Goal: Information Seeking & Learning: Learn about a topic

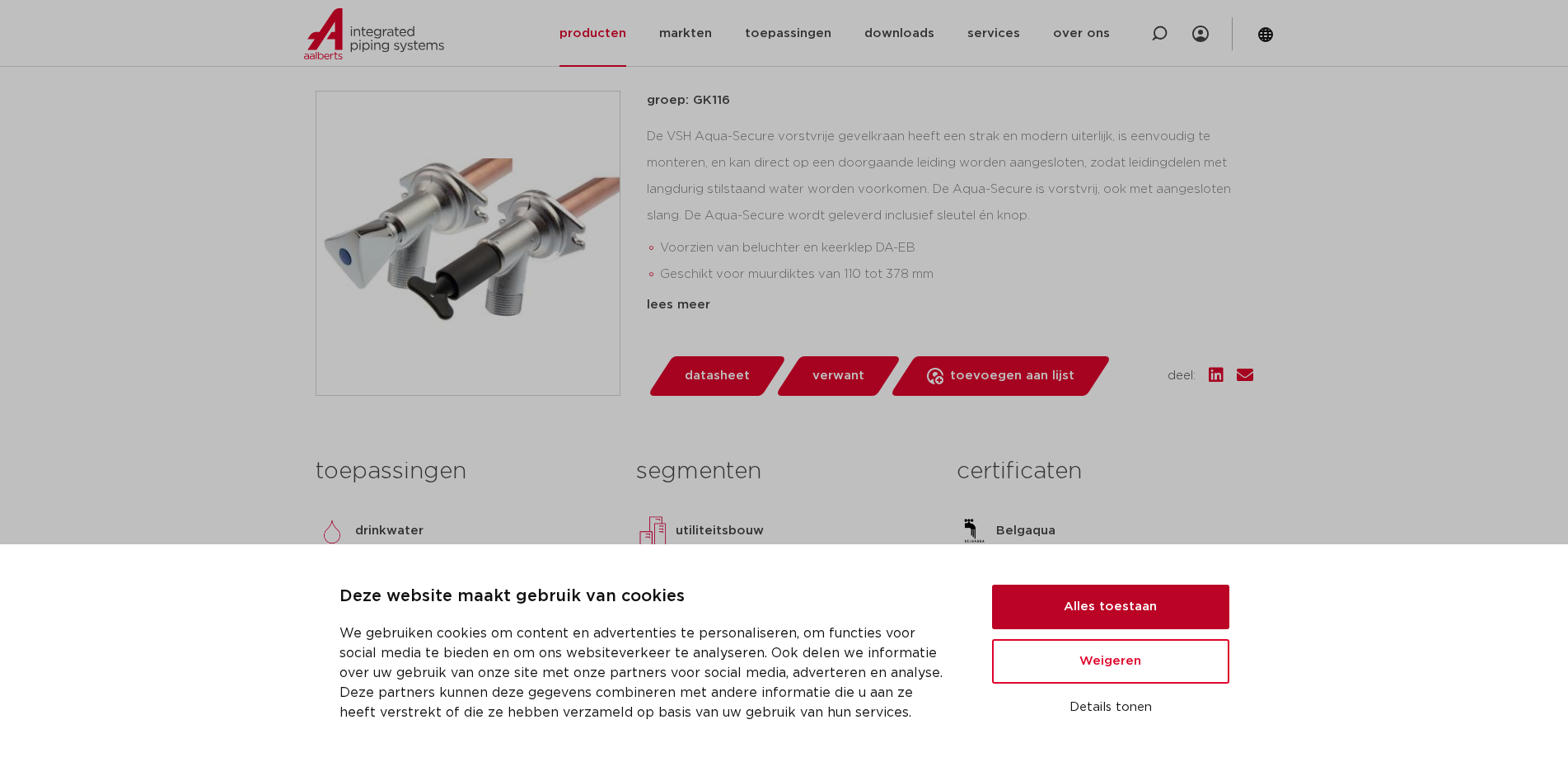
click at [1153, 599] on button "Alles toestaan" at bounding box center [1110, 606] width 238 height 45
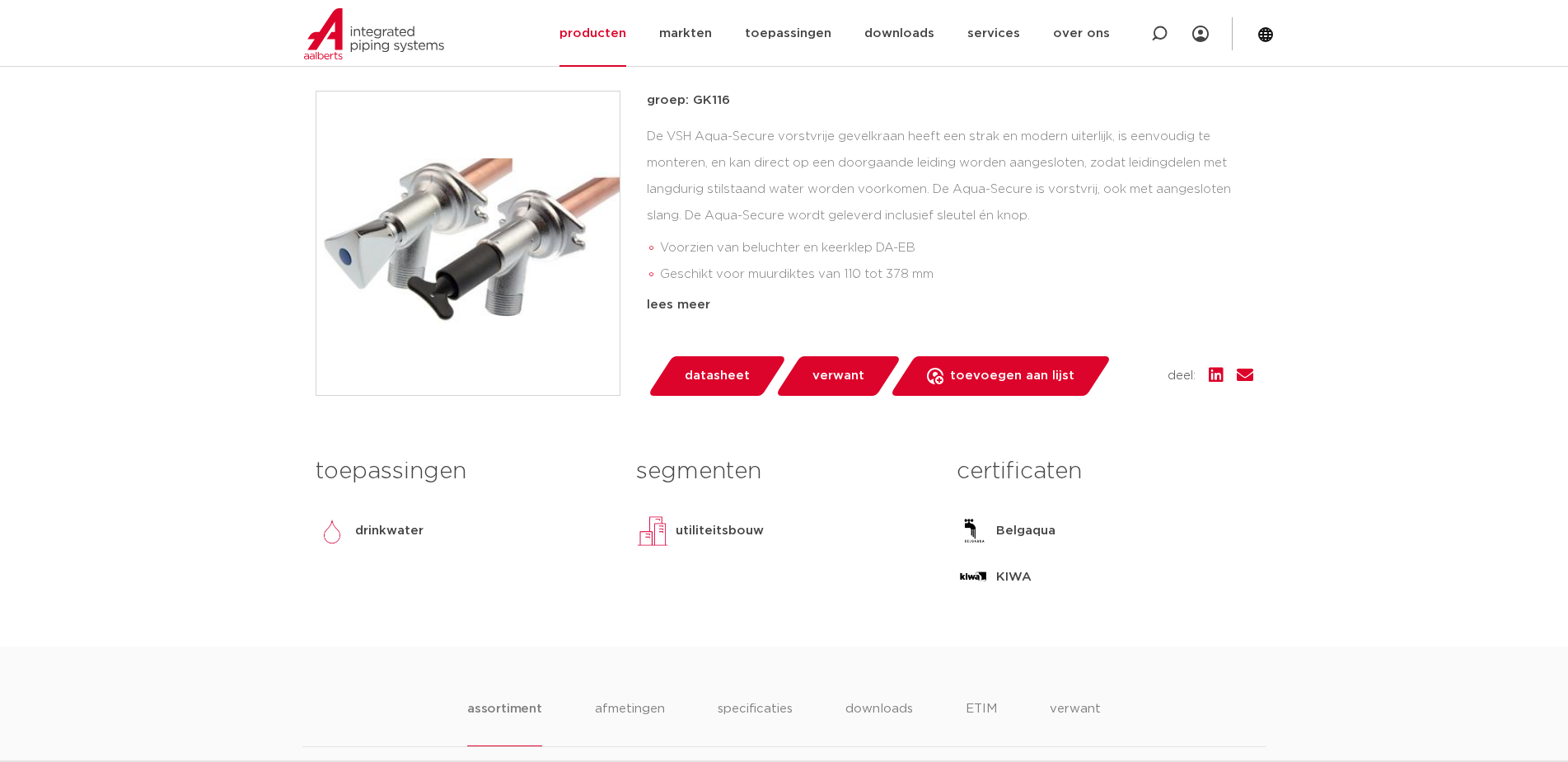
click at [822, 376] on span "verwant" at bounding box center [838, 375] width 52 height 26
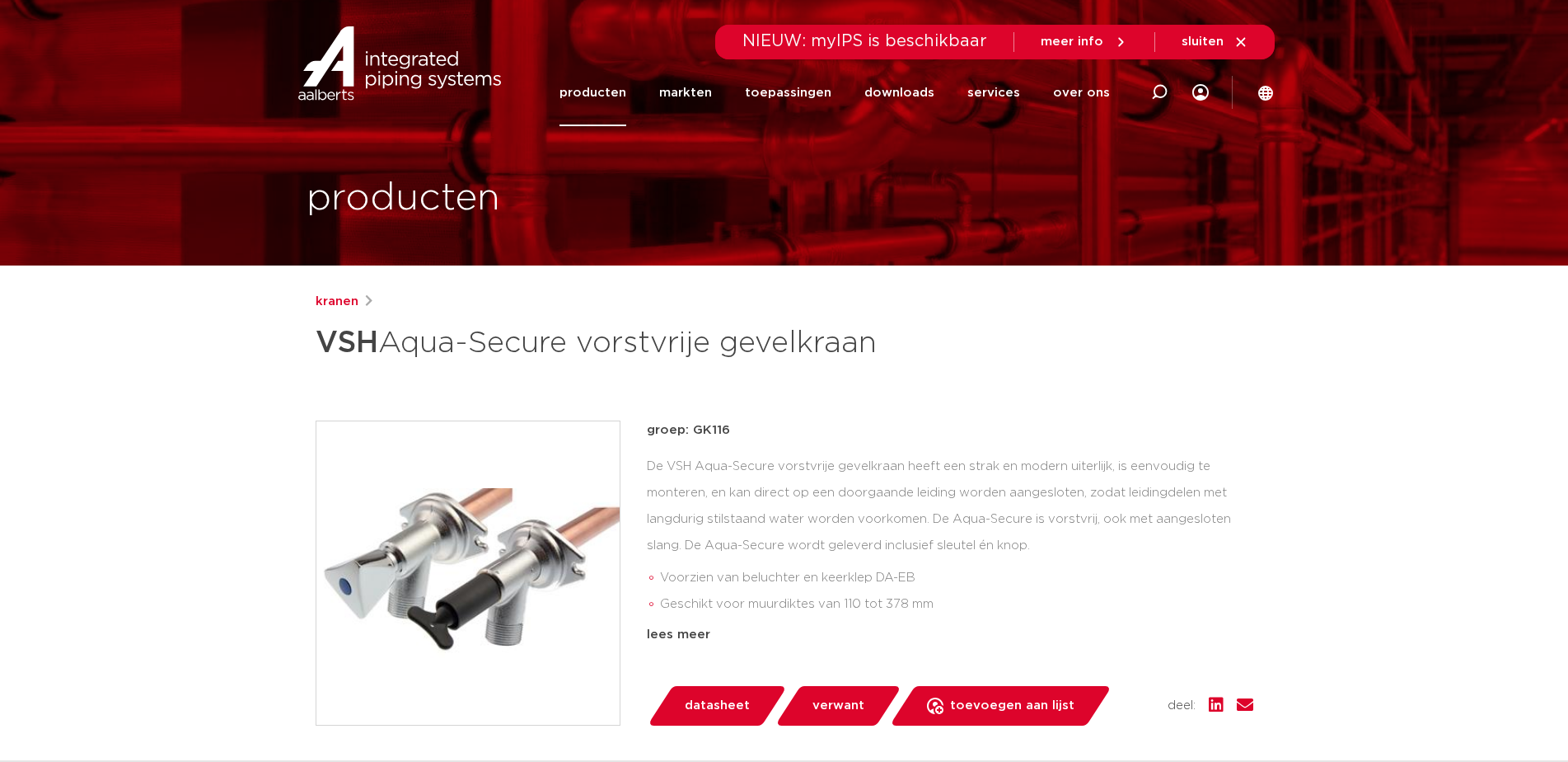
click at [618, 89] on link "producten" at bounding box center [592, 92] width 66 height 66
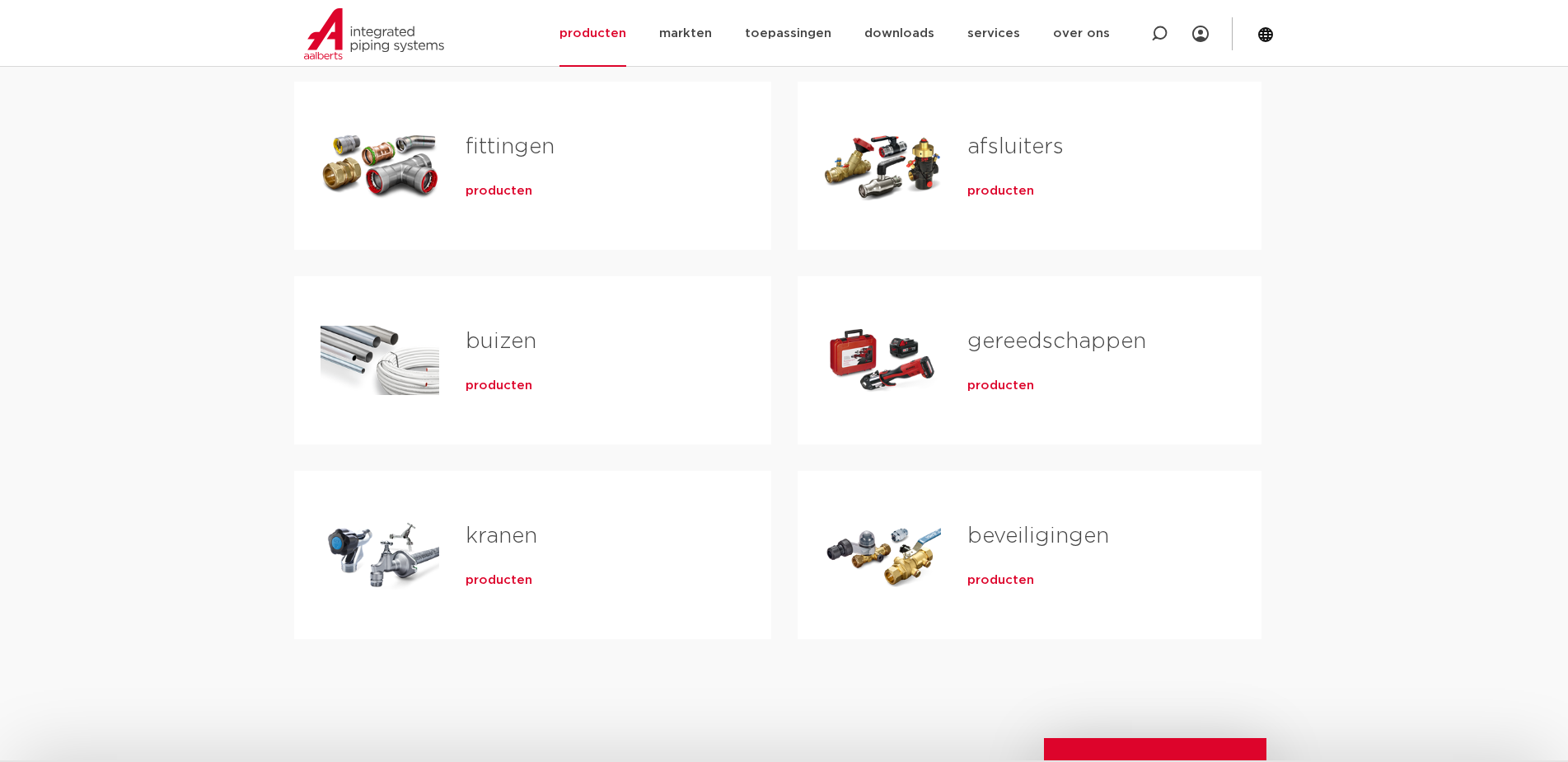
scroll to position [494, 0]
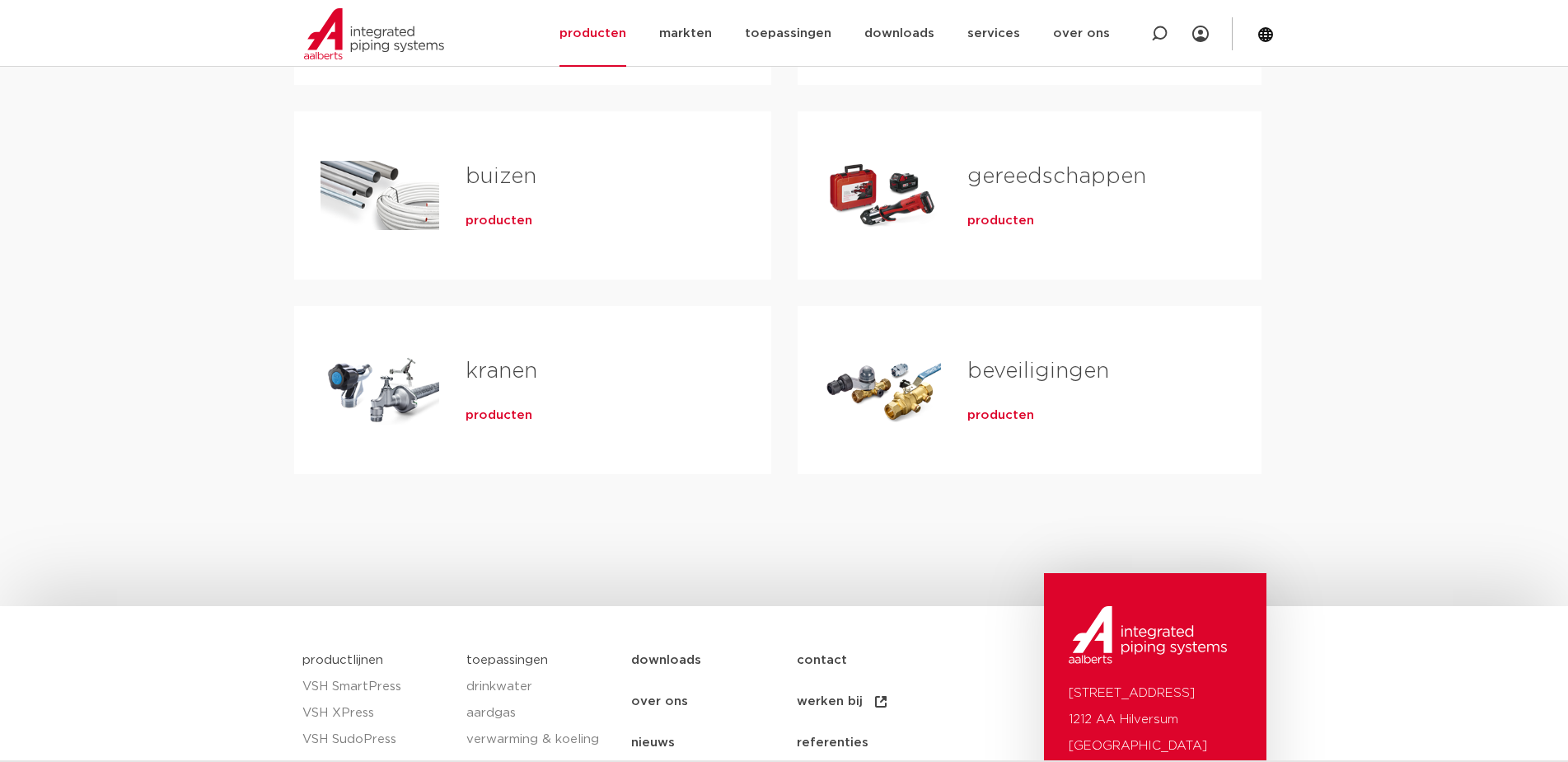
click at [491, 412] on span "producten" at bounding box center [499, 415] width 66 height 16
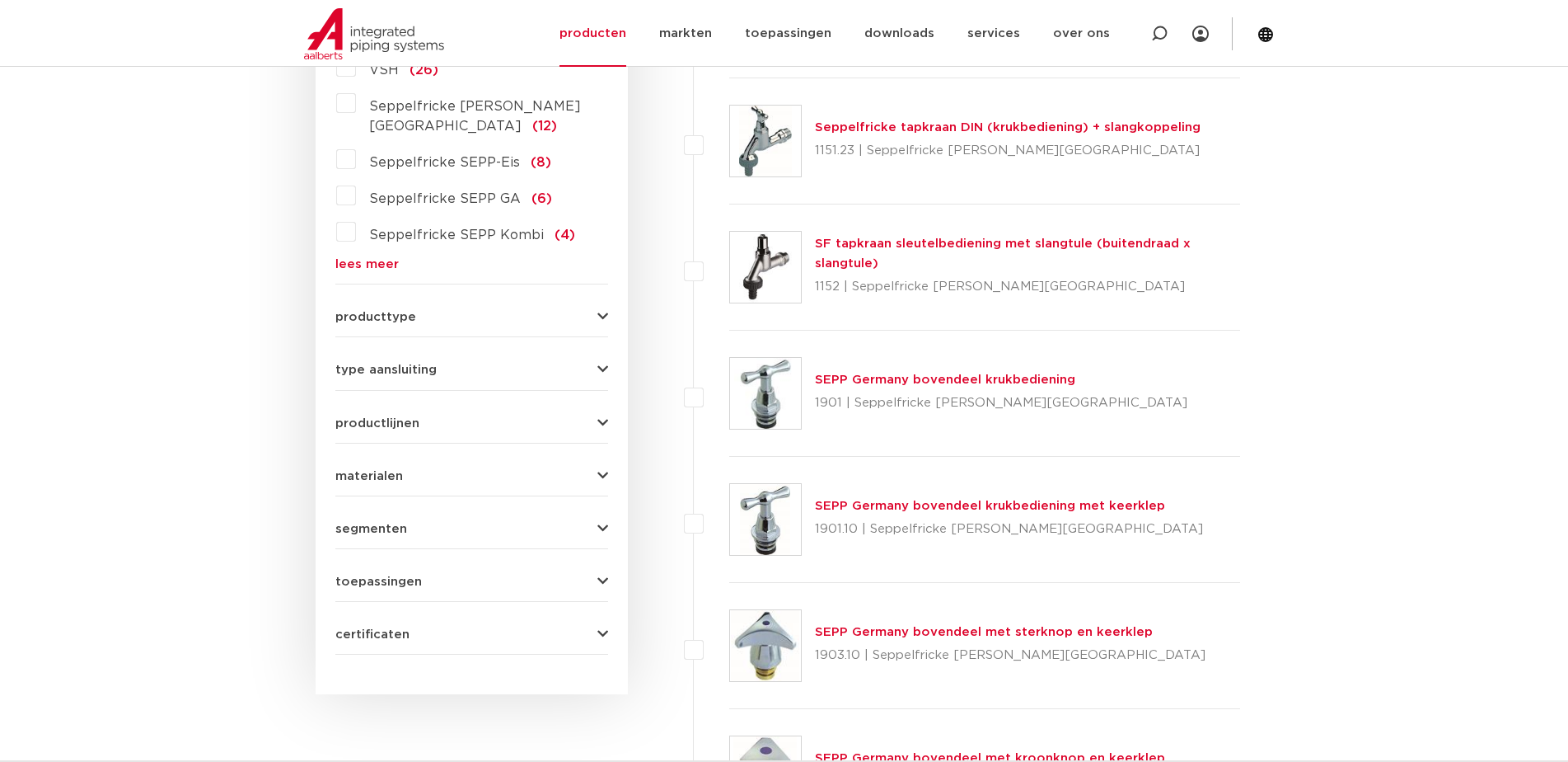
scroll to position [366, 0]
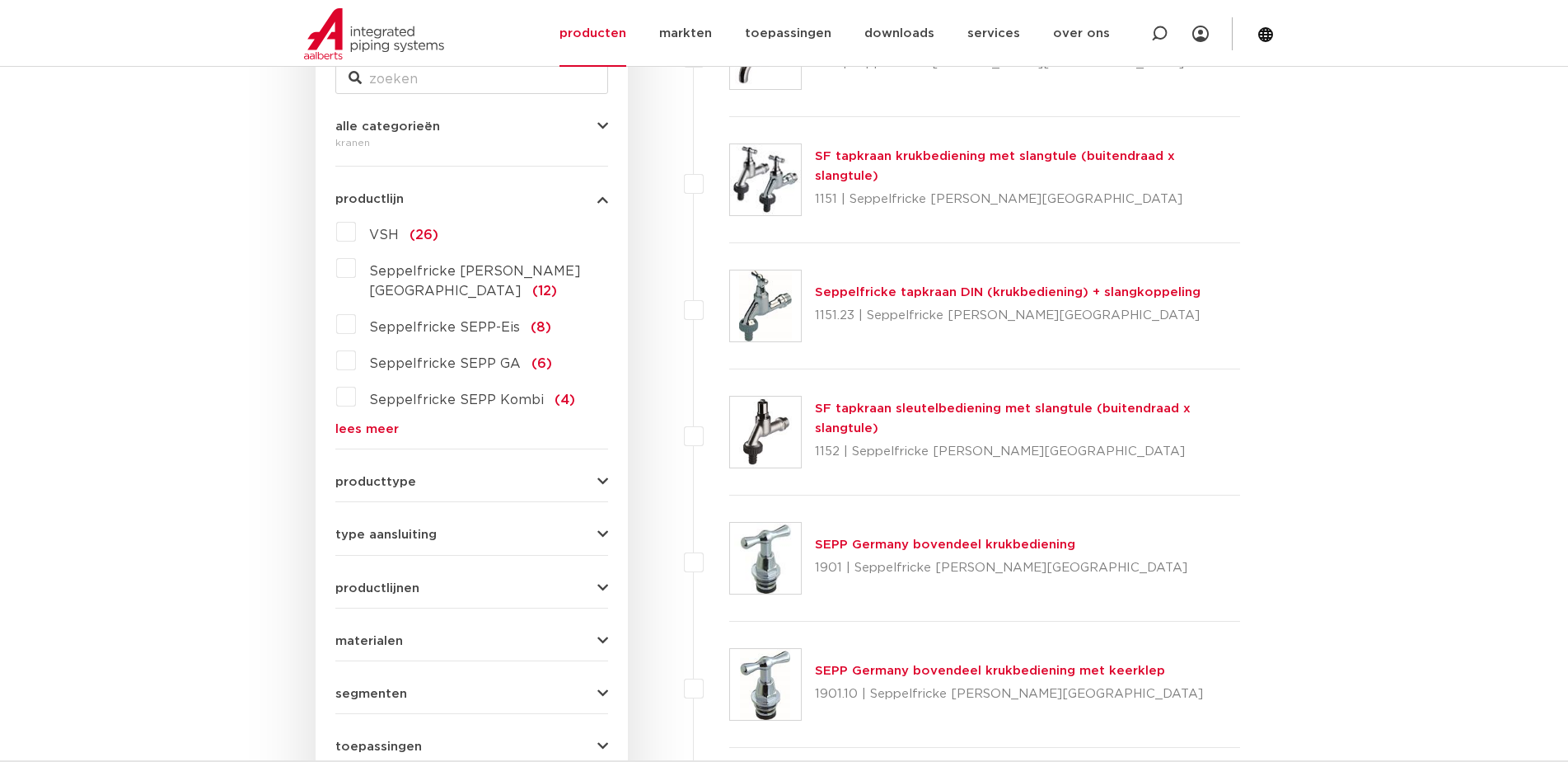
click at [365, 422] on link "lees meer" at bounding box center [472, 429] width 273 height 13
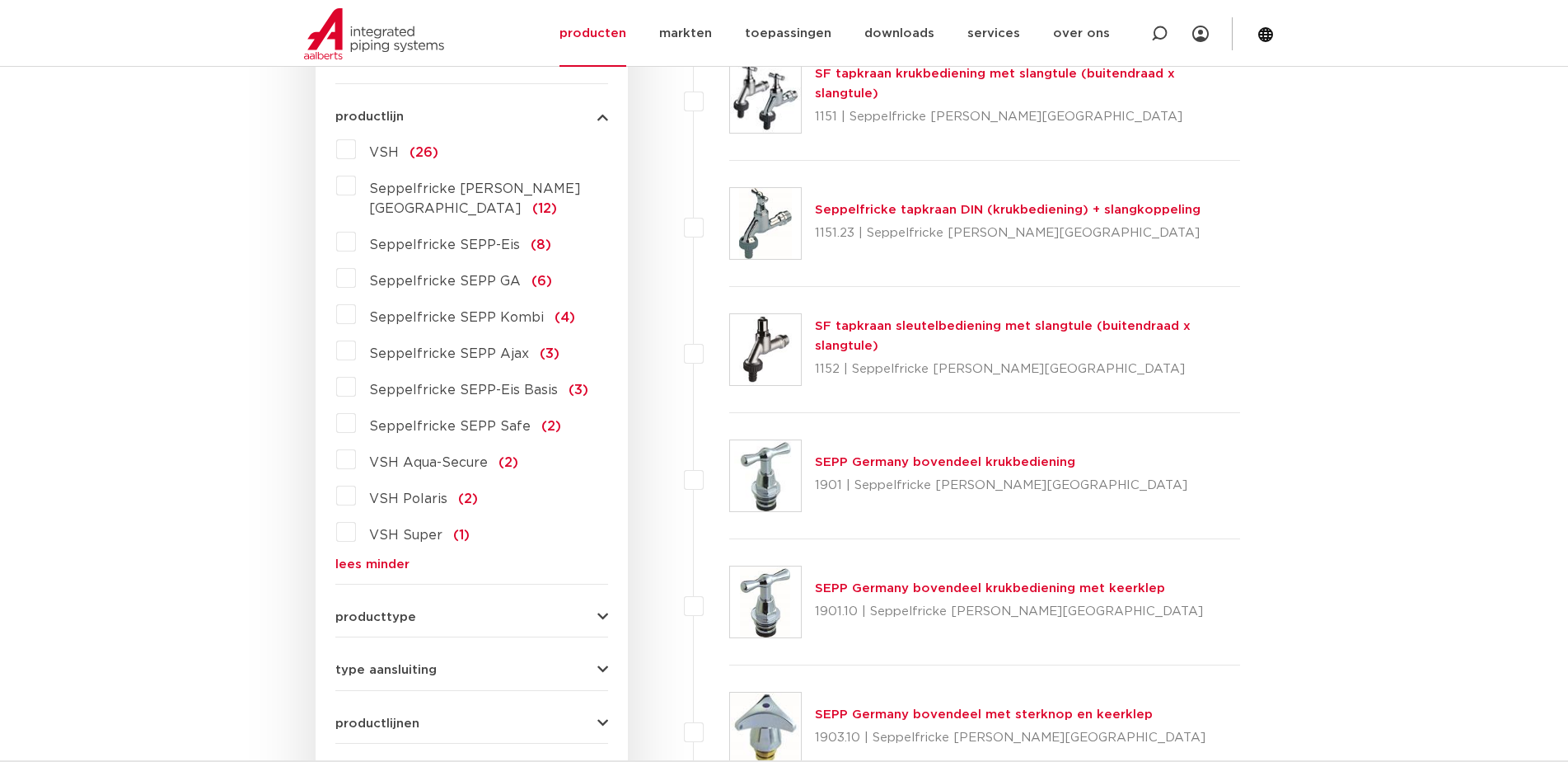
scroll to position [283, 0]
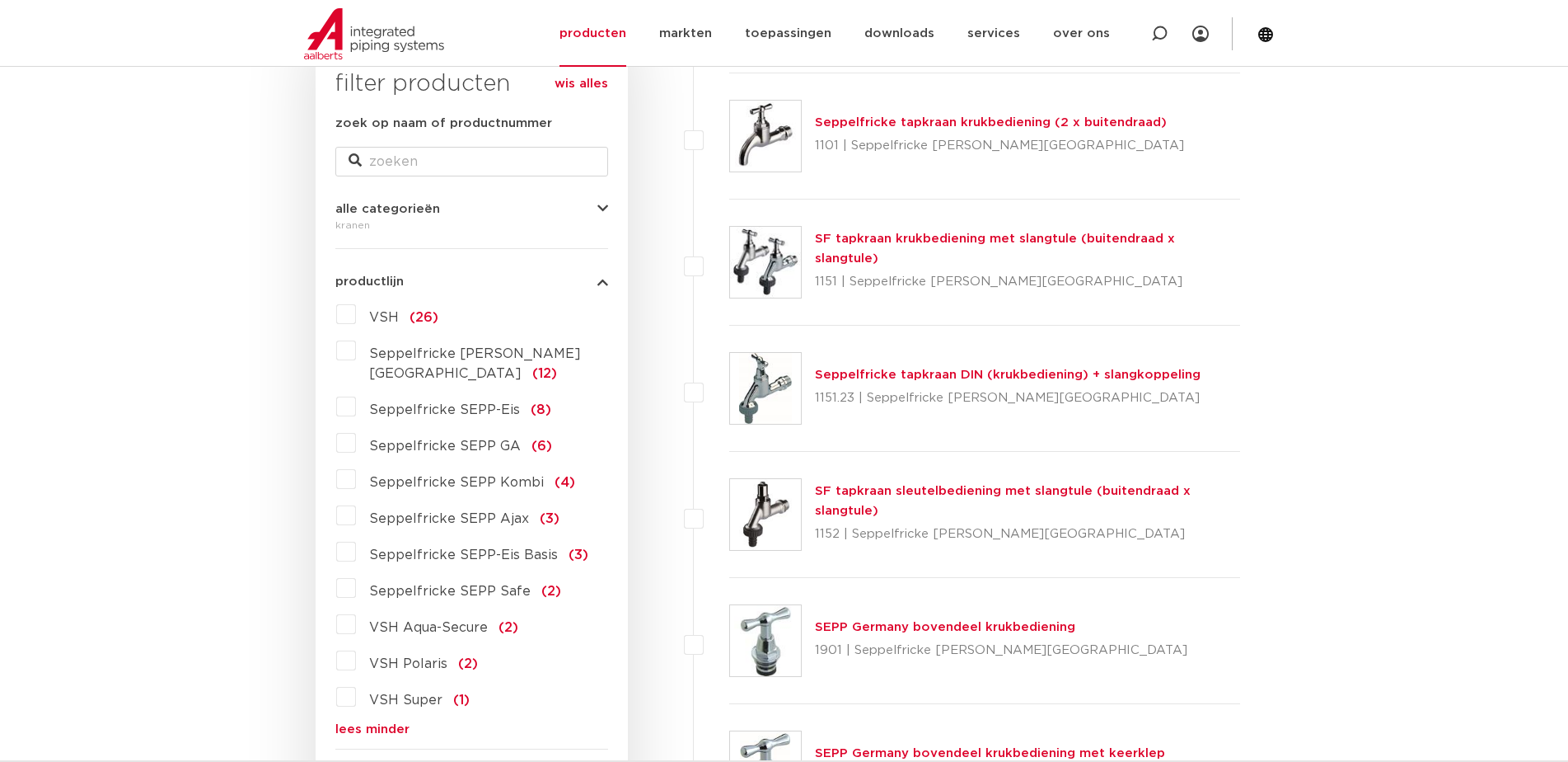
click at [356, 355] on label "Seppelfricke SEPP Germany (12)" at bounding box center [481, 360] width 252 height 46
click at [0, 0] on input "Seppelfricke SEPP Germany (12)" at bounding box center [0, 0] width 0 height 0
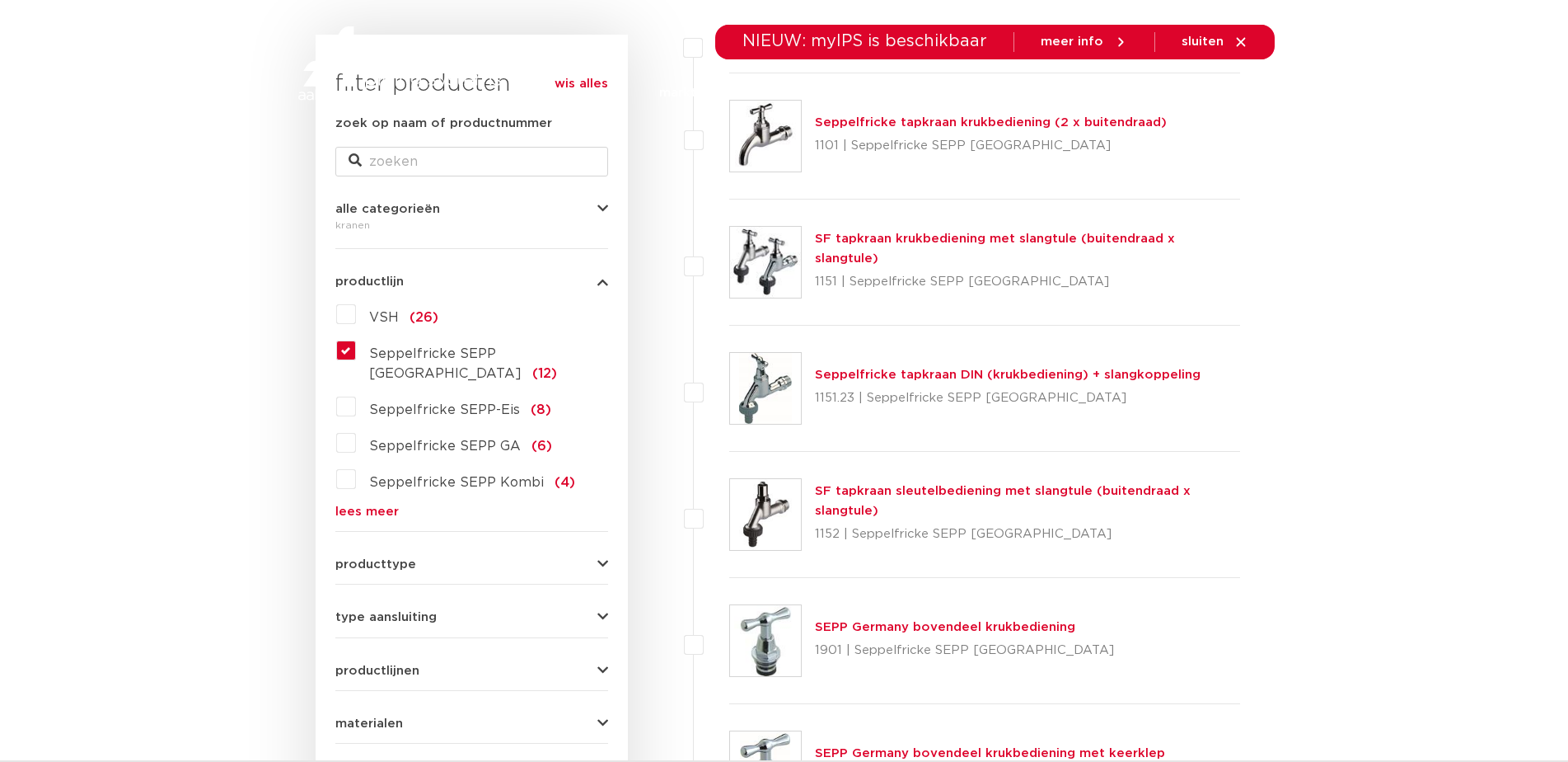
scroll to position [283, 0]
click at [356, 360] on label "Seppelfricke SEPP Germany (12)" at bounding box center [481, 360] width 252 height 46
click at [0, 0] on input "Seppelfricke SEPP Germany (12)" at bounding box center [0, 0] width 0 height 0
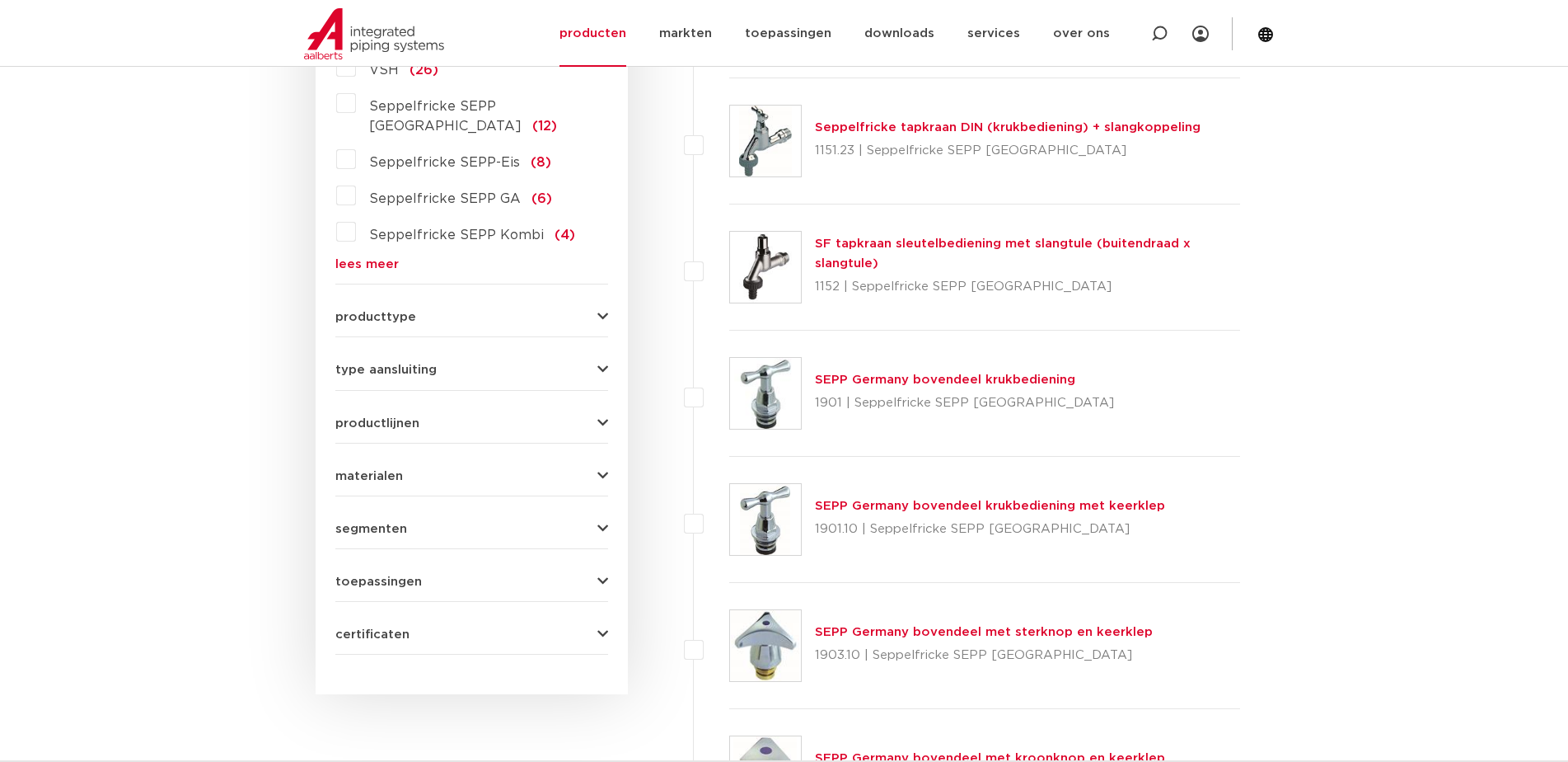
scroll to position [201, 0]
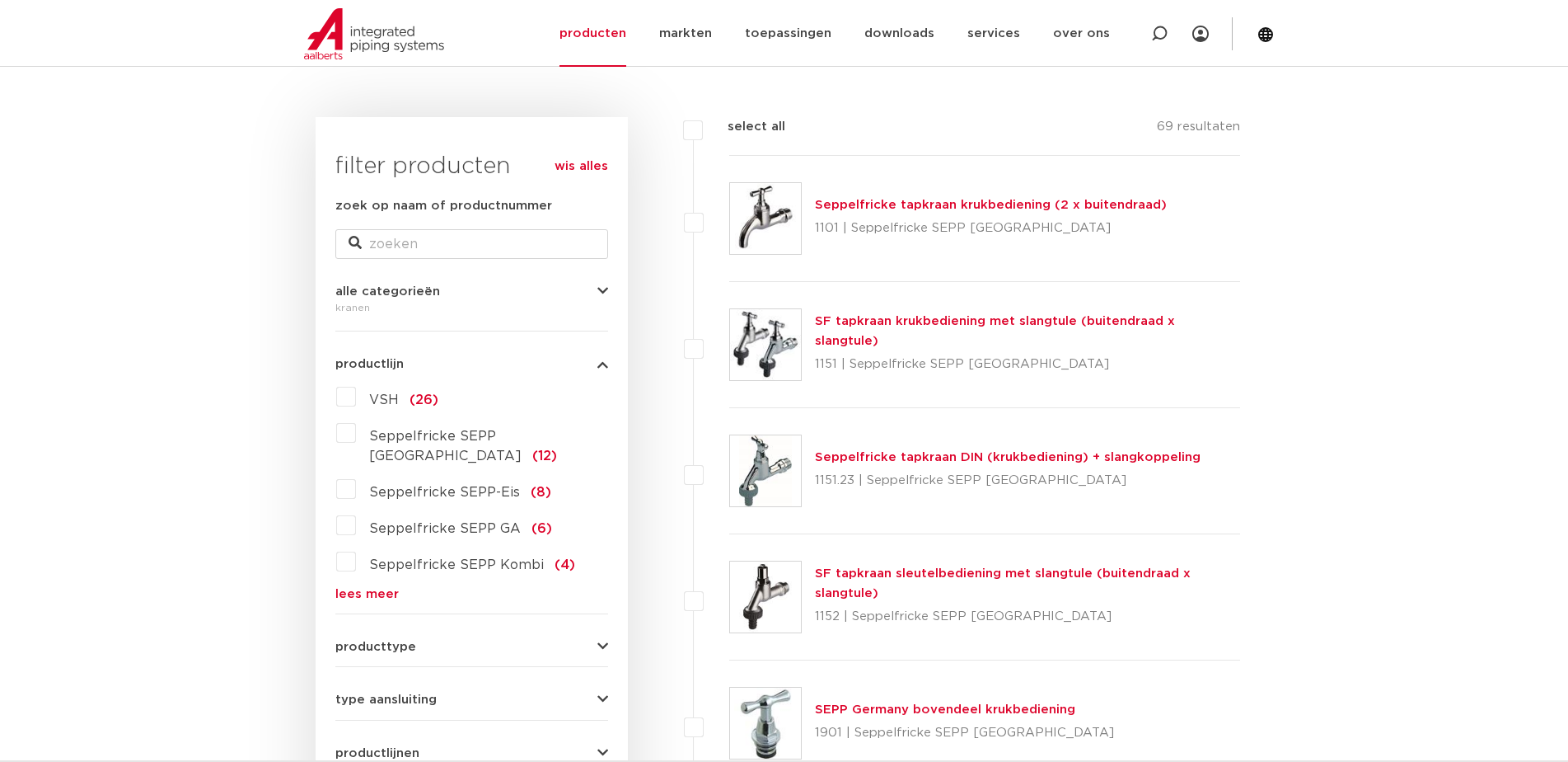
click at [356, 475] on label "Seppelfricke SEPP-Eis (8)" at bounding box center [453, 488] width 196 height 26
click at [0, 0] on input "Seppelfricke SEPP-Eis (8)" at bounding box center [0, 0] width 0 height 0
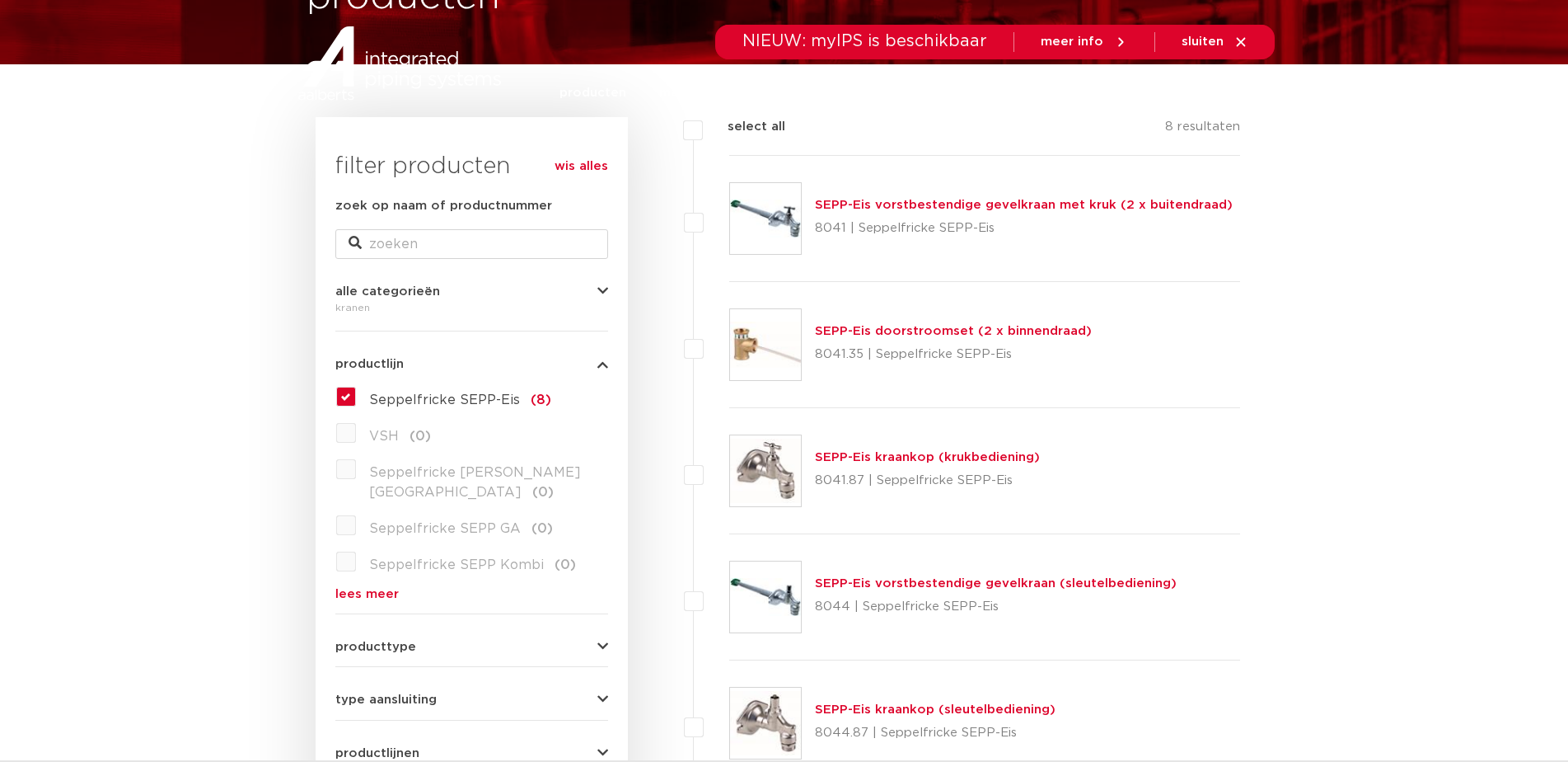
click at [893, 208] on link "SEPP-Eis vorstbestendige gevelkraan met kruk (2 x buitendraad)" at bounding box center [1023, 205] width 418 height 13
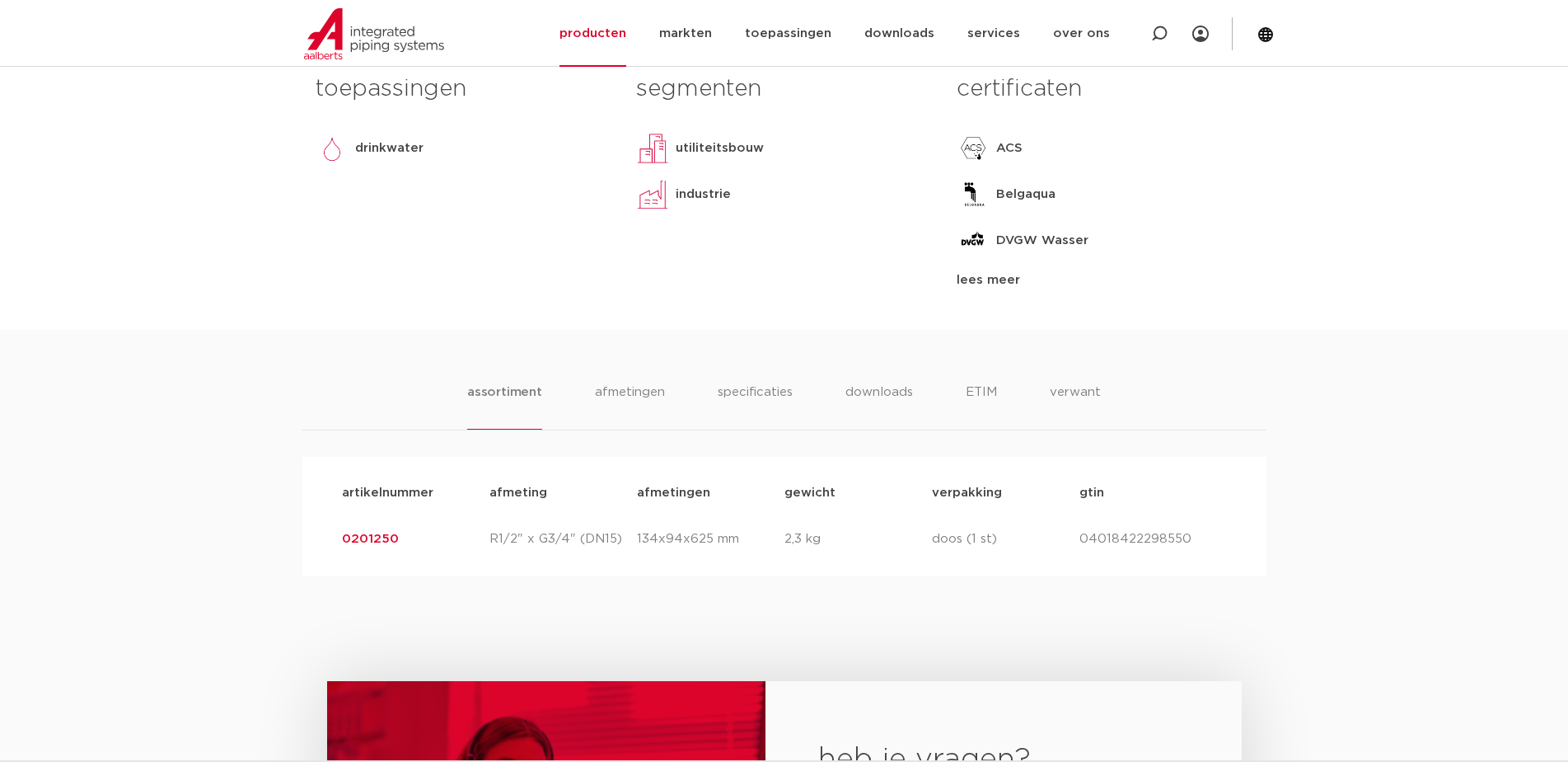
scroll to position [1154, 0]
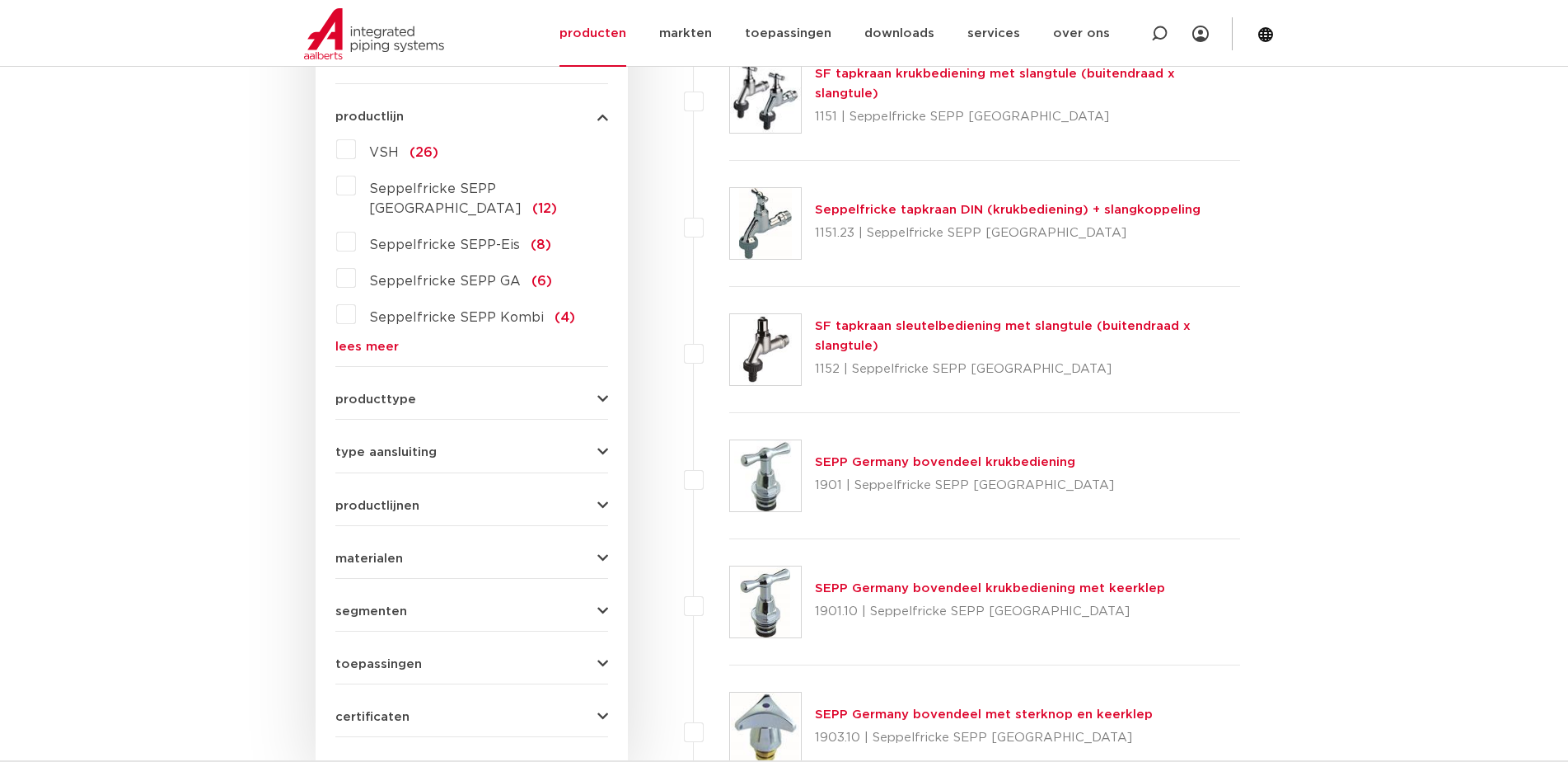
scroll to position [614, 0]
